Goal: Task Accomplishment & Management: Use online tool/utility

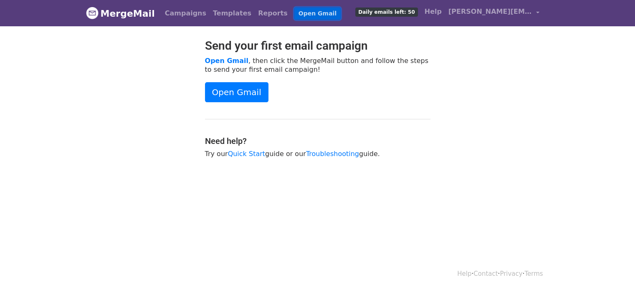
click at [299, 10] on link "Open Gmail" at bounding box center [317, 14] width 46 height 12
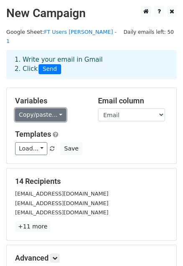
click at [43, 109] on link "Copy/paste..." at bounding box center [40, 115] width 51 height 13
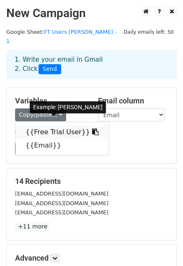
click at [47, 126] on link "{{Free Trial User}}" at bounding box center [61, 132] width 93 height 13
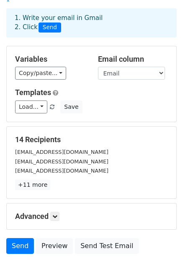
scroll to position [84, 0]
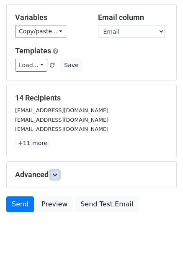
click at [58, 170] on link at bounding box center [54, 174] width 9 height 9
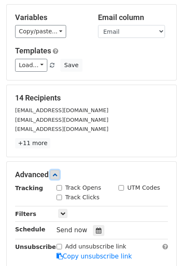
scroll to position [125, 0]
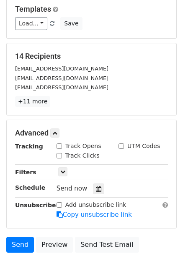
click at [60, 144] on input "Track Opens" at bounding box center [58, 146] width 5 height 5
checkbox input "true"
click at [60, 153] on input "Track Clicks" at bounding box center [58, 155] width 5 height 5
checkbox input "true"
click at [122, 144] on input "UTM Codes" at bounding box center [120, 146] width 5 height 5
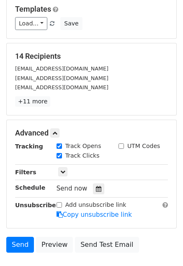
checkbox input "true"
click at [66, 167] on link at bounding box center [62, 171] width 9 height 9
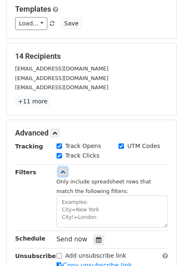
click at [66, 167] on link at bounding box center [62, 171] width 9 height 9
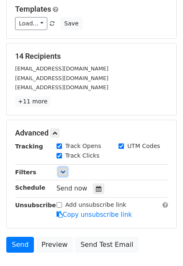
scroll to position [167, 0]
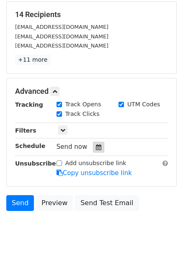
click at [96, 145] on icon at bounding box center [98, 148] width 5 height 6
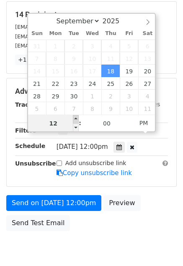
type input "2025-09-18 13:00"
type input "01"
click at [77, 119] on span at bounding box center [76, 119] width 6 height 8
type input "2025-09-18 14:00"
type input "02"
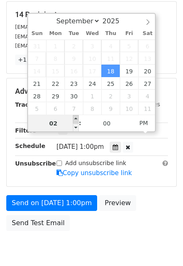
click at [77, 119] on span at bounding box center [76, 119] width 6 height 8
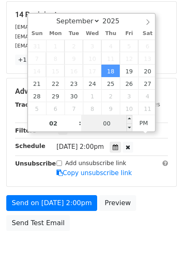
click at [108, 127] on input "00" at bounding box center [106, 123] width 51 height 17
type input "2025-09-18 11:39"
type input "11"
type input "39"
click at [144, 125] on span "PM" at bounding box center [143, 123] width 23 height 17
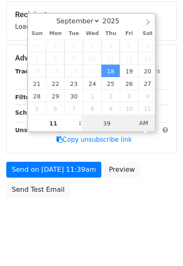
scroll to position [158, 0]
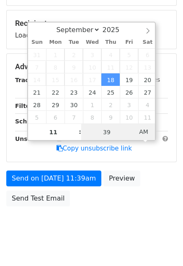
click at [139, 133] on span "AM" at bounding box center [143, 132] width 23 height 17
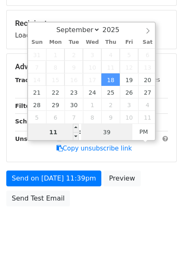
scroll to position [167, 0]
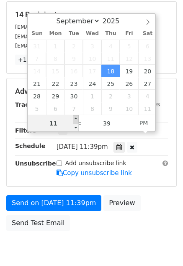
type input "2025-09-18 11:39"
type input "11"
click at [74, 122] on span at bounding box center [76, 119] width 6 height 8
type input "2025-09-18 12:39"
type input "12"
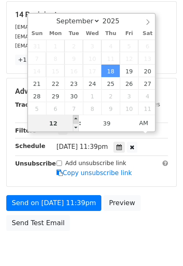
click at [74, 122] on span at bounding box center [76, 119] width 6 height 8
type input "2025-09-18 13:39"
type input "01"
click at [74, 122] on span at bounding box center [76, 119] width 6 height 8
type input "2025-09-18 14:39"
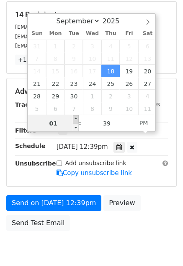
type input "02"
click at [74, 122] on span at bounding box center [76, 119] width 6 height 8
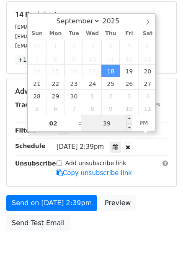
click at [109, 124] on input "39" at bounding box center [106, 123] width 51 height 17
type input "00"
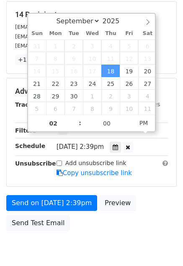
type input "2025-09-18 14:00"
click at [137, 159] on div "Add unsubscribe link Copy unsubscribe link" at bounding box center [112, 168] width 124 height 19
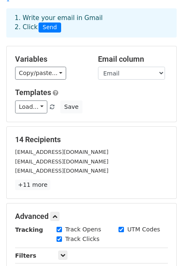
scroll to position [0, 0]
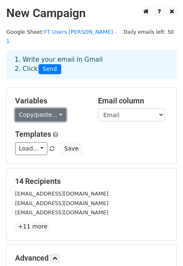
click at [60, 109] on link "Copy/paste..." at bounding box center [40, 115] width 51 height 13
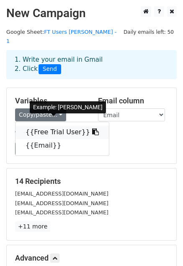
click at [58, 126] on link "{{Free Trial User}}" at bounding box center [61, 132] width 93 height 13
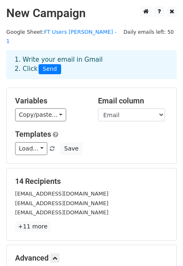
scroll to position [42, 0]
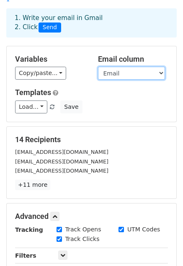
click at [139, 67] on select "Free Trial User Email" at bounding box center [131, 73] width 67 height 13
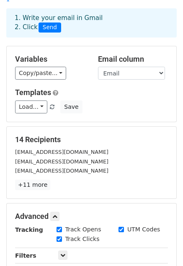
click at [126, 112] on div "Variables Copy/paste... {{Free Trial User}} {{Email}} Email column Free Trial U…" at bounding box center [91, 84] width 169 height 76
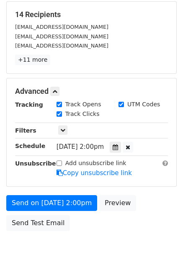
scroll to position [192, 0]
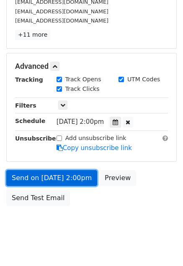
click at [35, 170] on link "Send on Sep 18 at 2:00pm" at bounding box center [51, 178] width 91 height 16
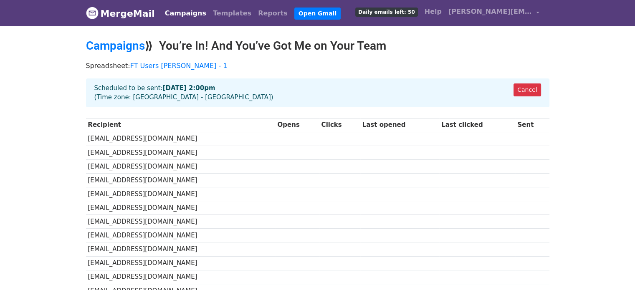
click at [129, 13] on link "MergeMail" at bounding box center [120, 14] width 69 height 18
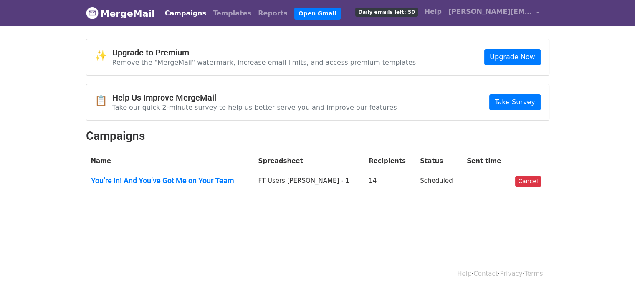
click at [187, 18] on link "Campaigns" at bounding box center [186, 13] width 48 height 17
click at [203, 178] on link "You’re In! And You’ve Got Me on Your Team" at bounding box center [169, 180] width 157 height 9
